Goal: Navigation & Orientation: Find specific page/section

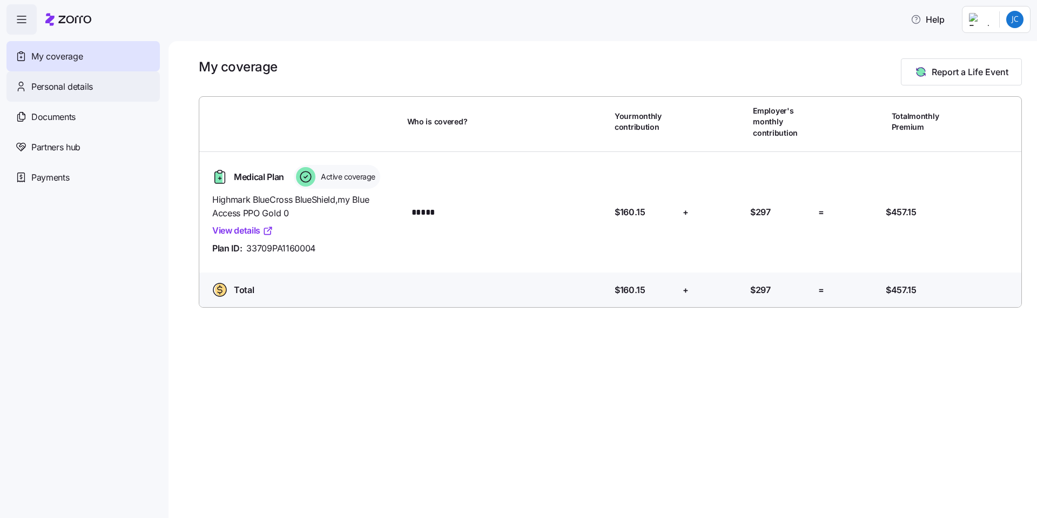
click at [82, 82] on span "Personal details" at bounding box center [62, 87] width 62 height 14
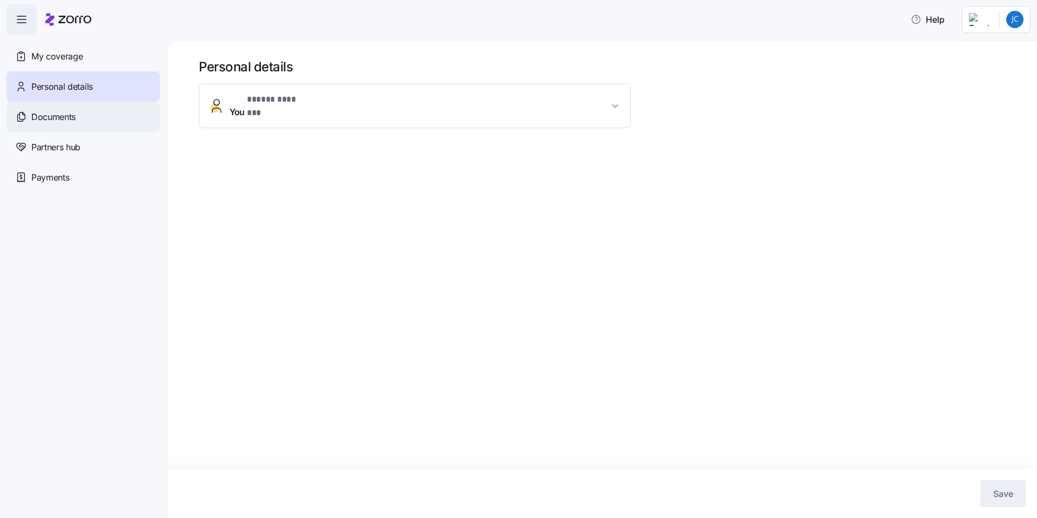
click at [81, 120] on div "Documents" at bounding box center [82, 117] width 153 height 30
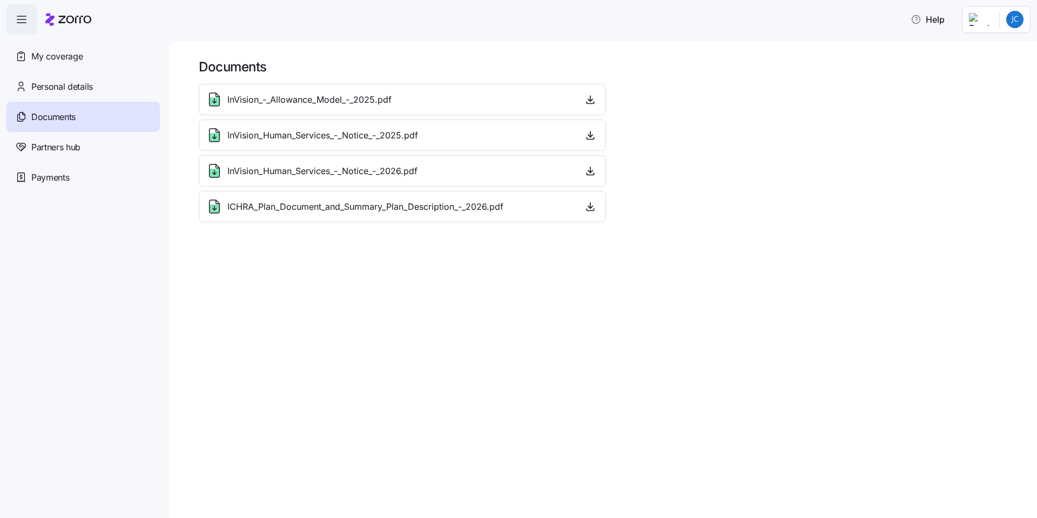
click at [81, 144] on span "Partners hub" at bounding box center [55, 147] width 49 height 14
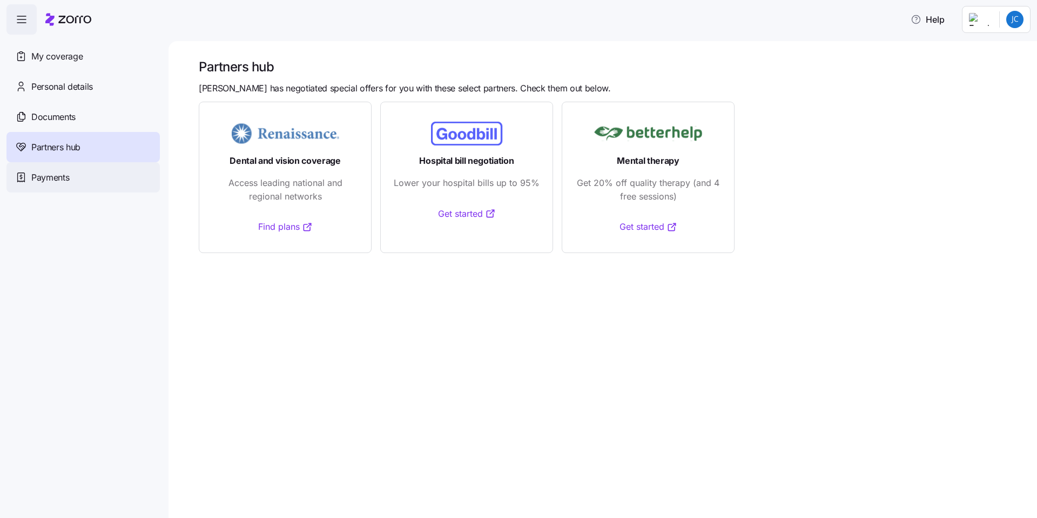
click at [65, 178] on span "Payments" at bounding box center [50, 178] width 38 height 14
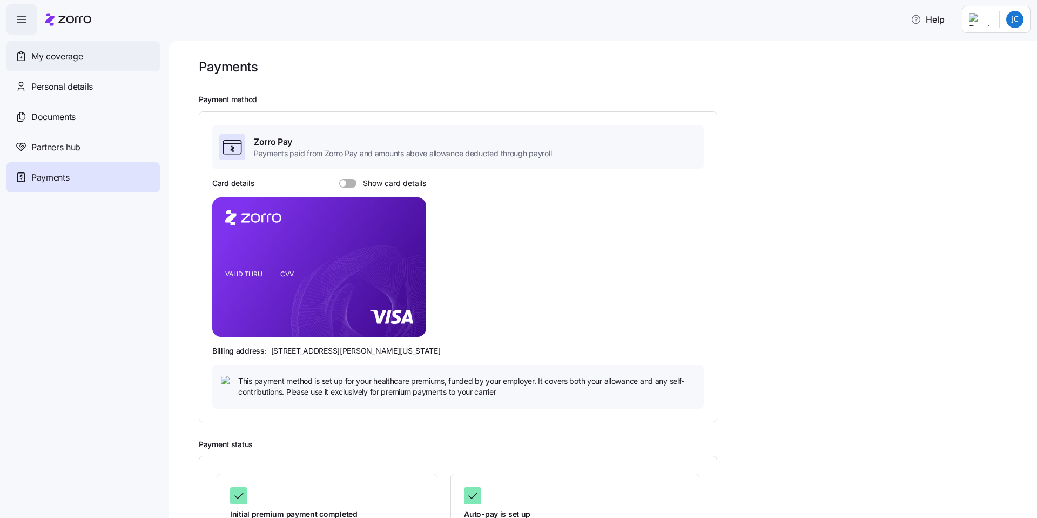
click at [31, 55] on span "My coverage" at bounding box center [56, 57] width 51 height 14
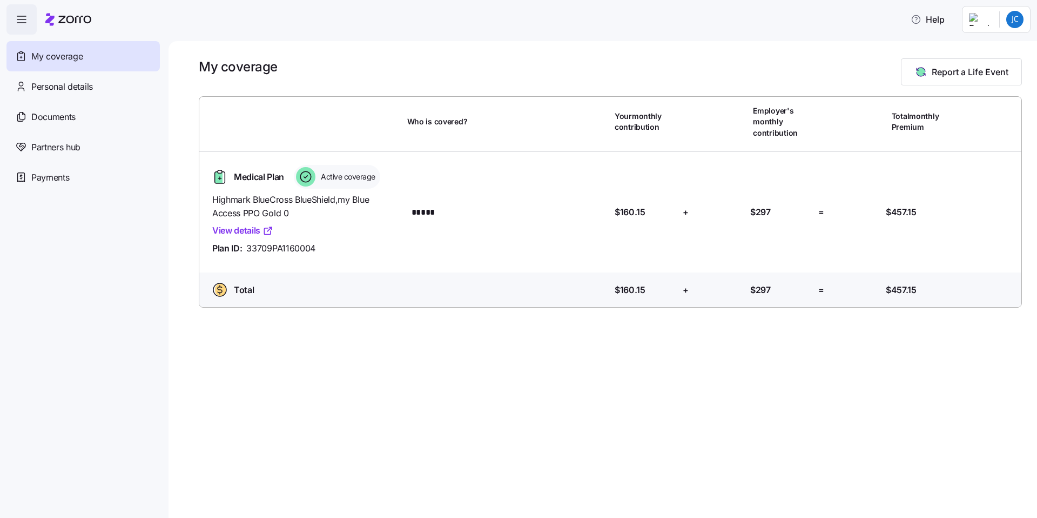
click at [250, 229] on link "View details" at bounding box center [242, 231] width 61 height 14
click at [23, 20] on icon "button" at bounding box center [21, 19] width 13 height 13
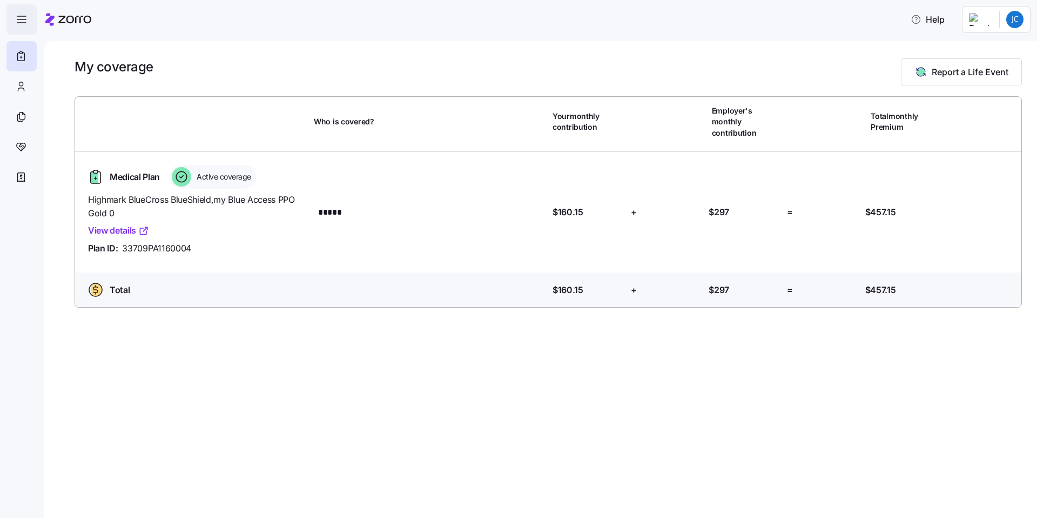
click at [23, 20] on icon "button" at bounding box center [21, 19] width 13 height 13
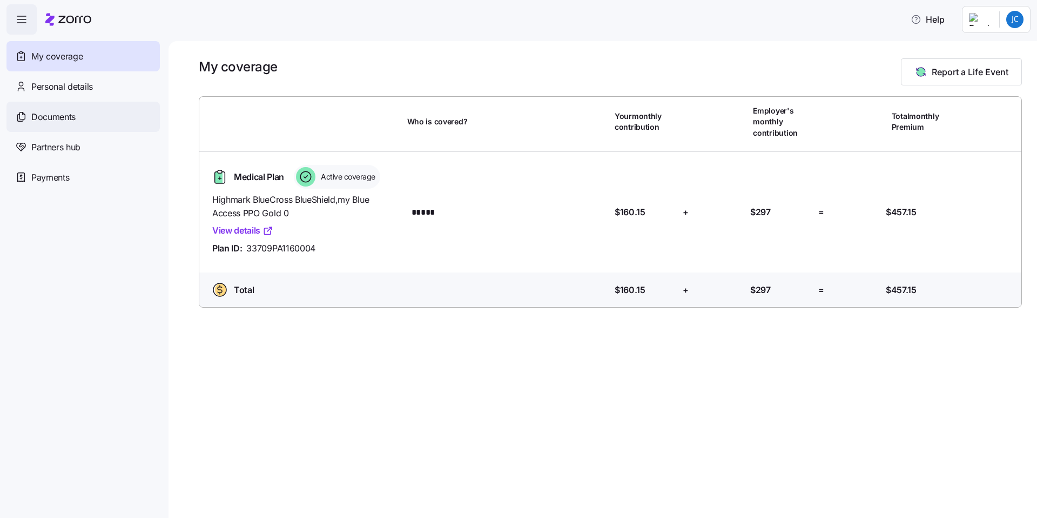
click at [76, 120] on span "Documents" at bounding box center [53, 117] width 44 height 14
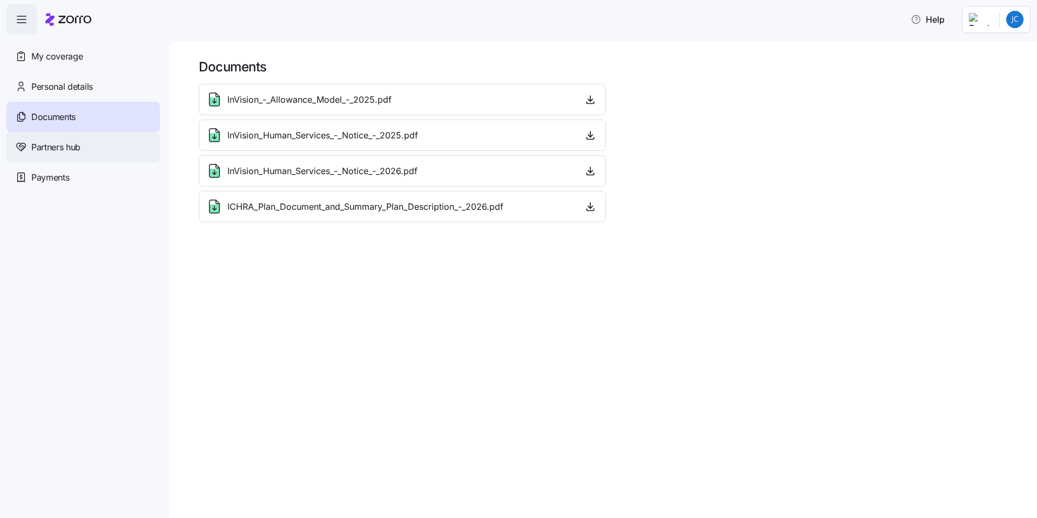
click at [75, 151] on span "Partners hub" at bounding box center [55, 147] width 49 height 14
